Goal: Task Accomplishment & Management: Complete application form

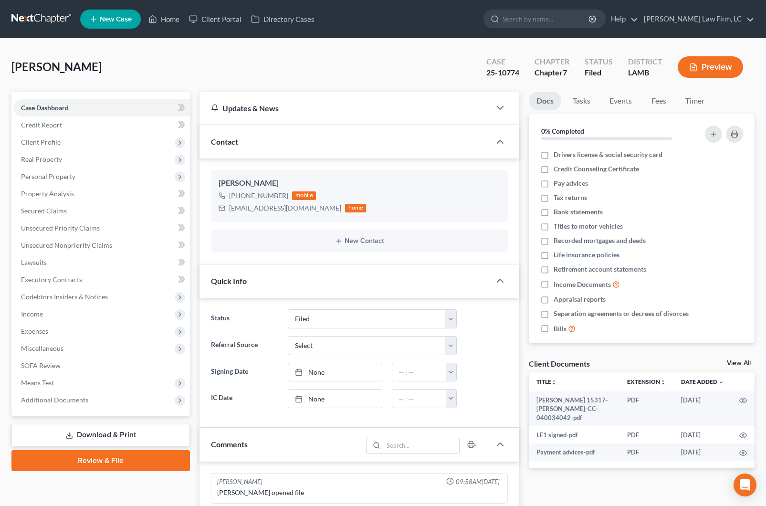
select select "2"
click at [174, 15] on link "Home" at bounding box center [164, 19] width 41 height 17
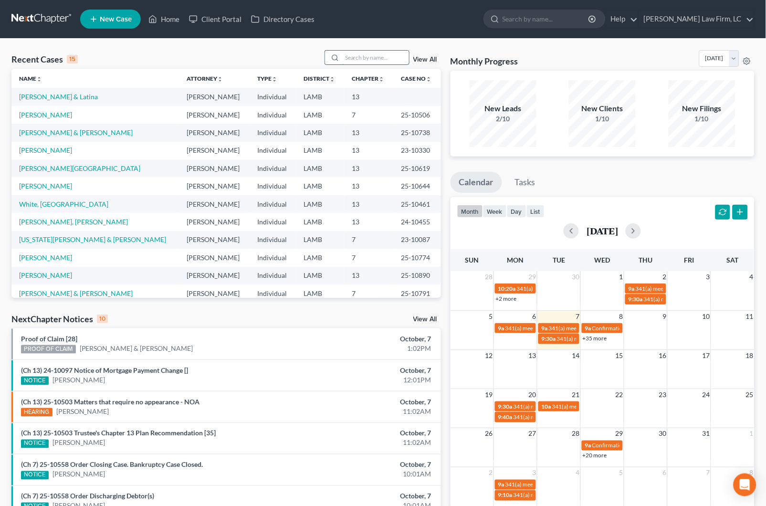
click at [373, 58] on input "search" at bounding box center [375, 58] width 67 height 14
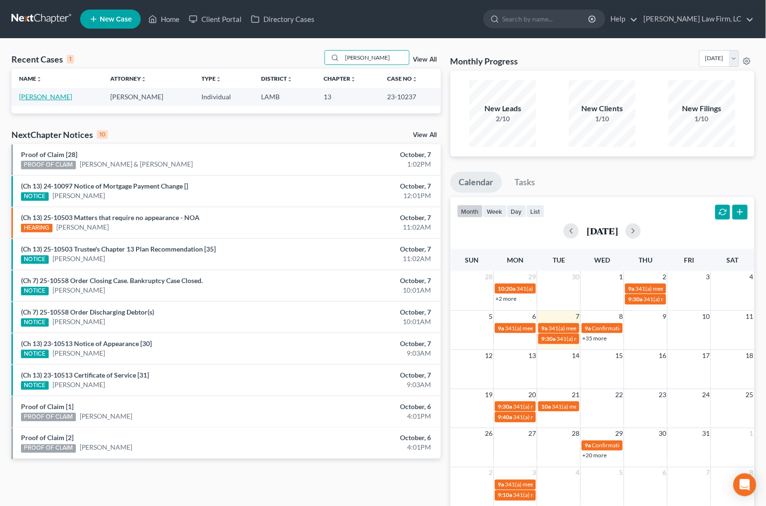
type input "[PERSON_NAME]"
click at [51, 96] on link "[PERSON_NAME]" at bounding box center [45, 97] width 53 height 8
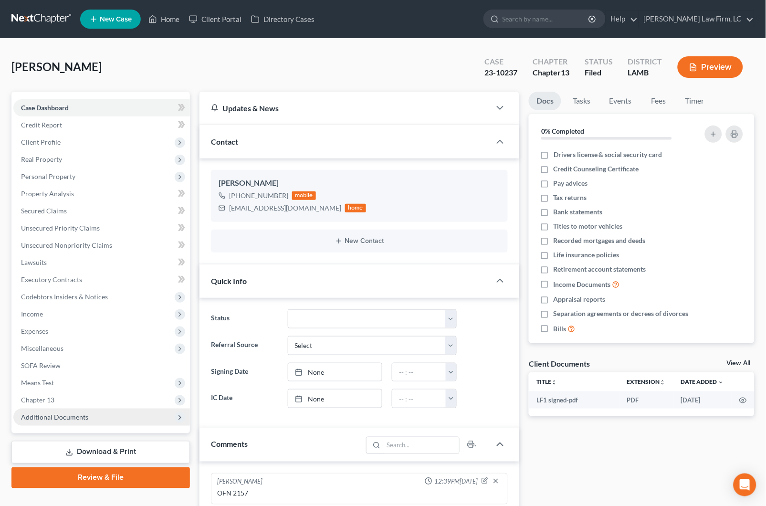
click at [116, 409] on span "Additional Documents" at bounding box center [101, 417] width 177 height 17
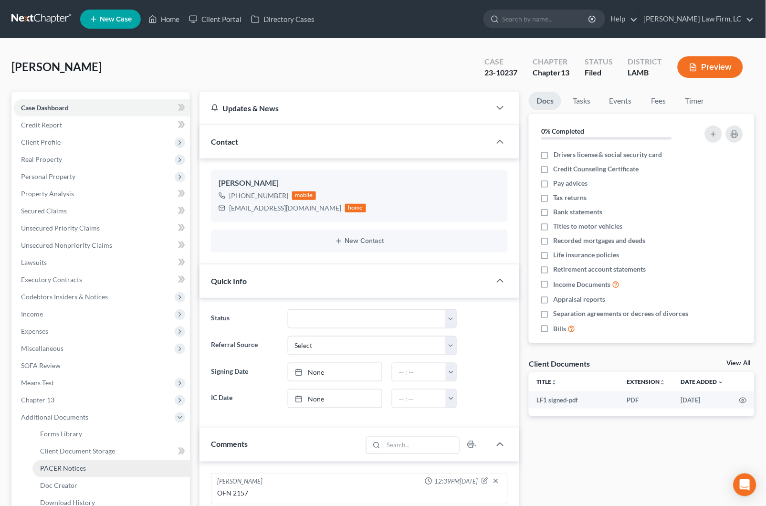
click at [113, 460] on link "PACER Notices" at bounding box center [111, 468] width 158 height 17
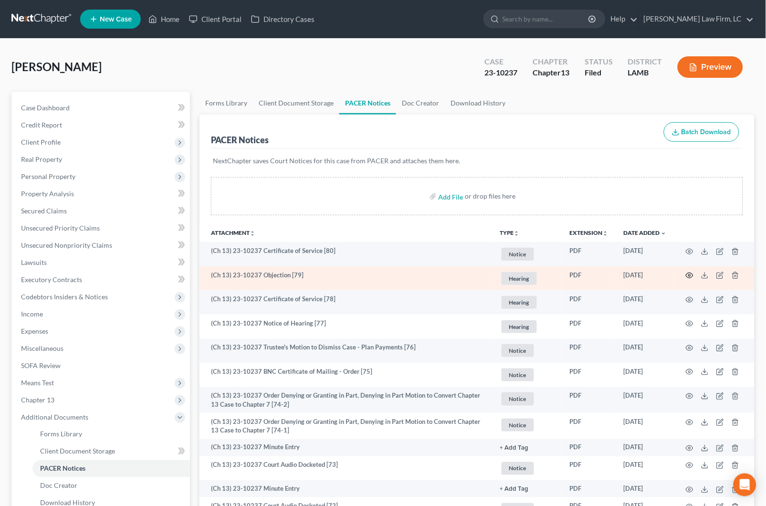
click at [691, 273] on icon "button" at bounding box center [690, 276] width 8 height 8
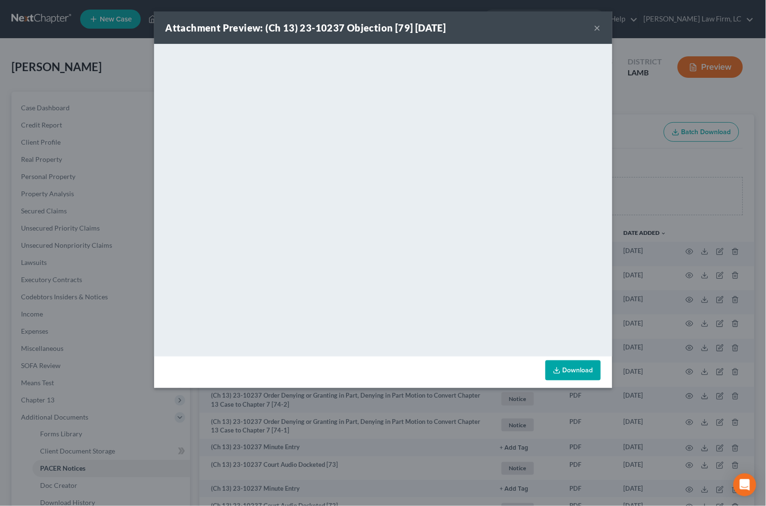
click at [597, 33] on button "×" at bounding box center [597, 27] width 7 height 11
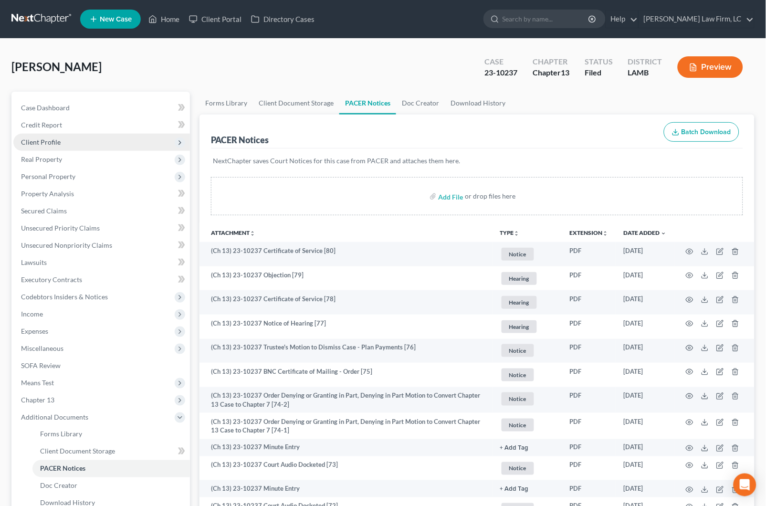
click at [65, 138] on span "Client Profile" at bounding box center [101, 142] width 177 height 17
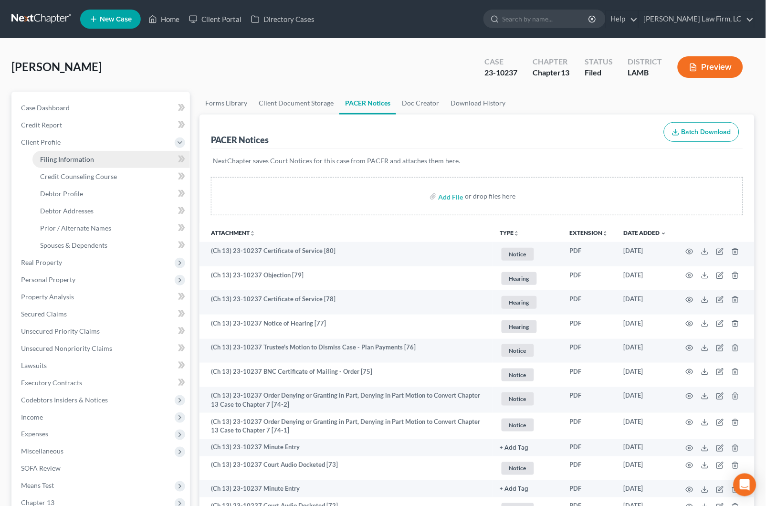
click at [69, 155] on span "Filing Information" at bounding box center [67, 159] width 54 height 8
select select "1"
select select "0"
select select "3"
select select "19"
